Goal: Find specific page/section: Find specific page/section

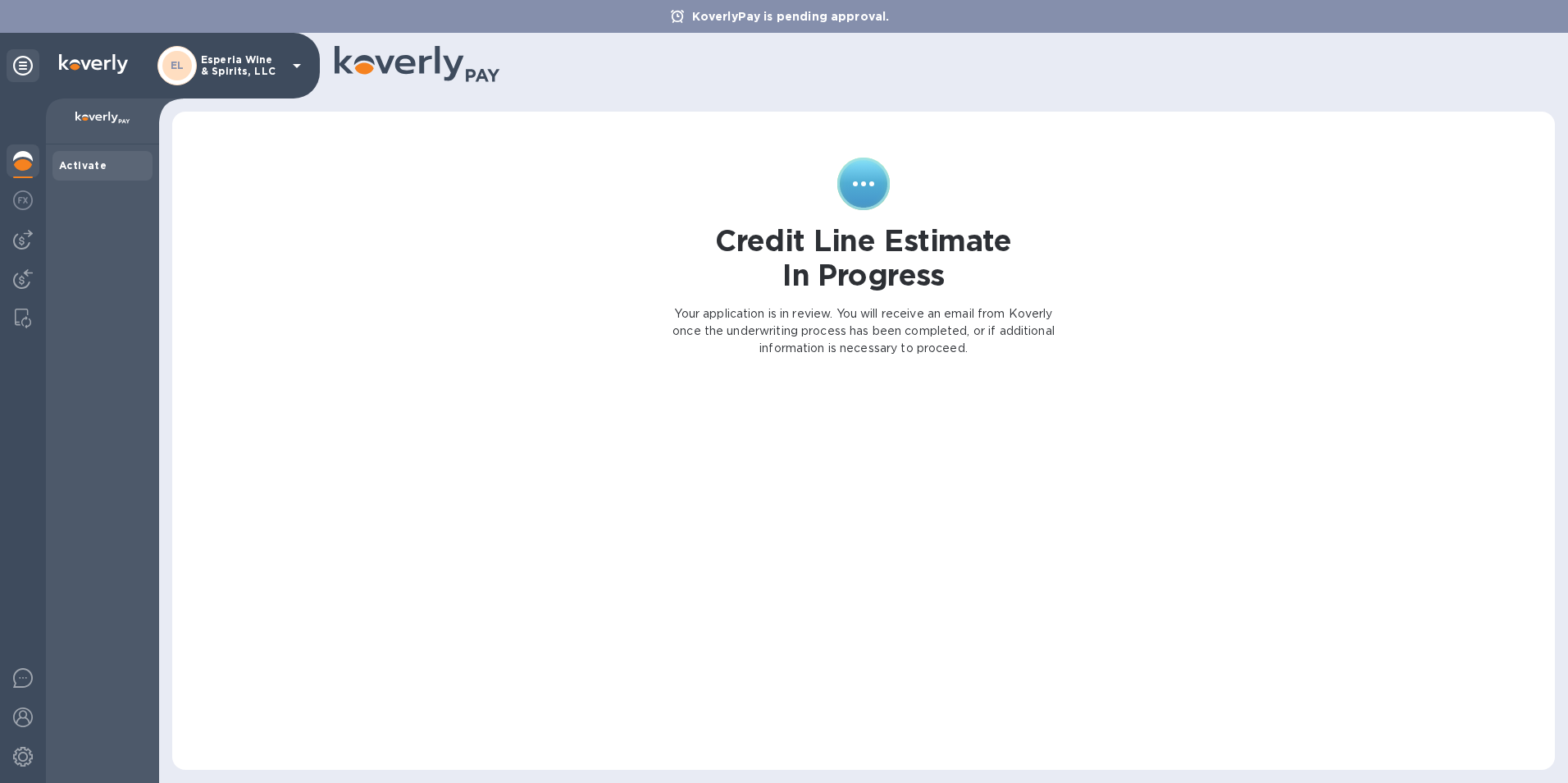
click at [256, 63] on p "Esperia Wine & Spirits, LLC" at bounding box center [242, 66] width 82 height 23
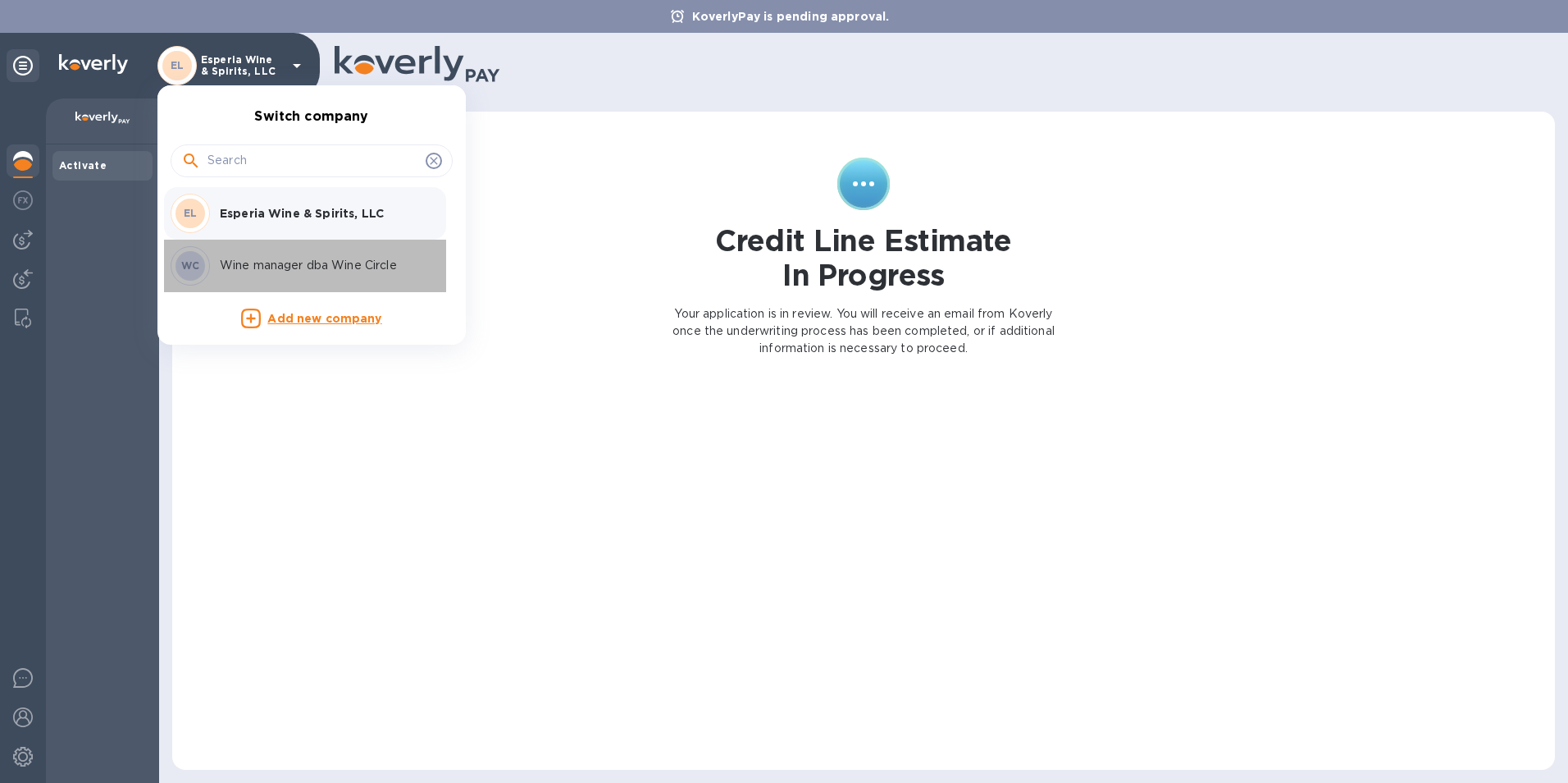
click at [244, 264] on p "Wine manager dba Wine Circle" at bounding box center [322, 265] width 206 height 18
